Goal: Navigation & Orientation: Find specific page/section

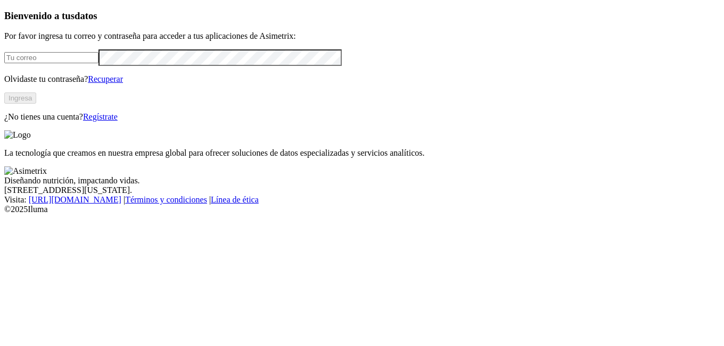
type input "[EMAIL_ADDRESS][DOMAIN_NAME]"
click at [36, 104] on button "Ingresa" at bounding box center [20, 98] width 32 height 11
